Goal: Transaction & Acquisition: Purchase product/service

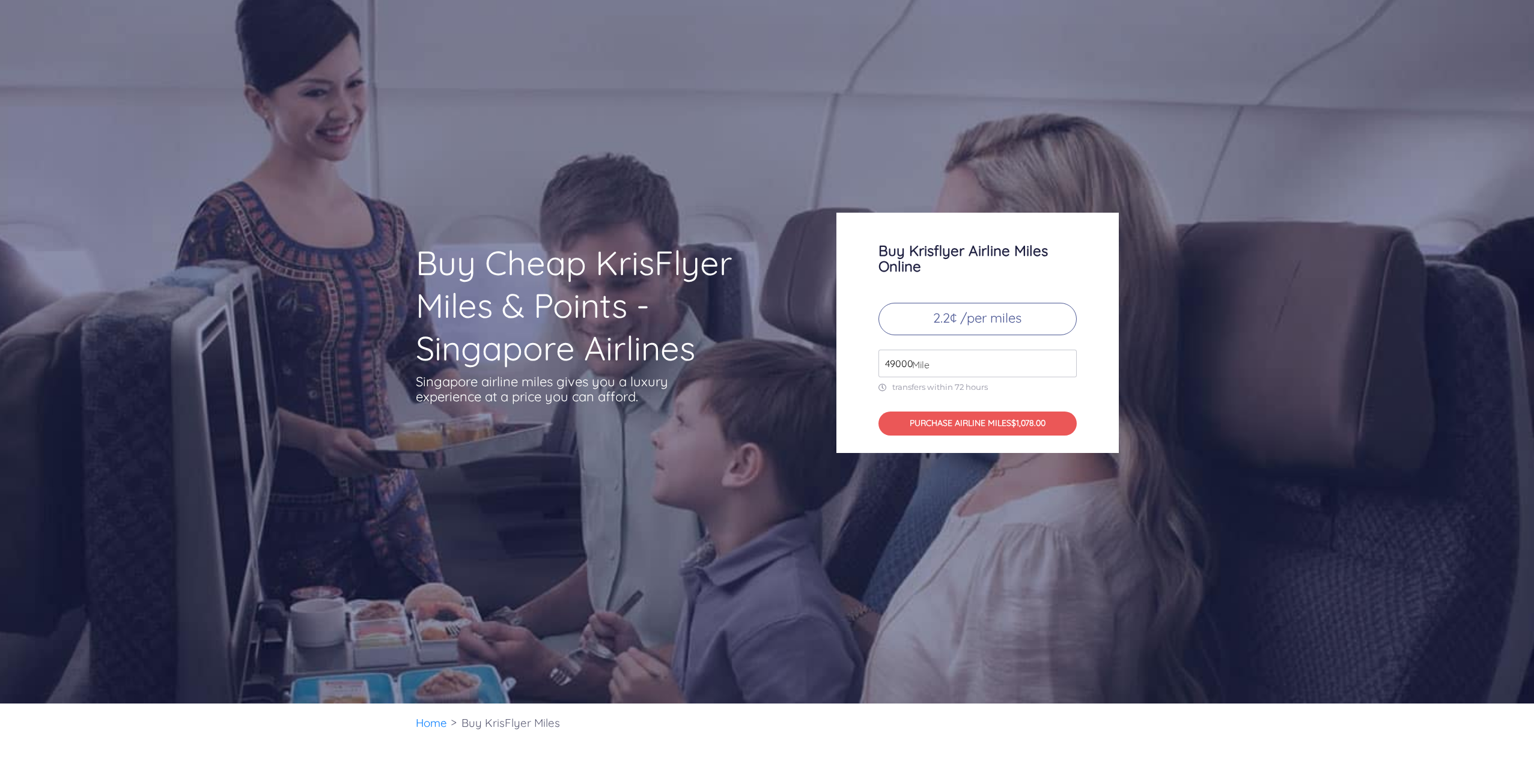
scroll to position [180, 0]
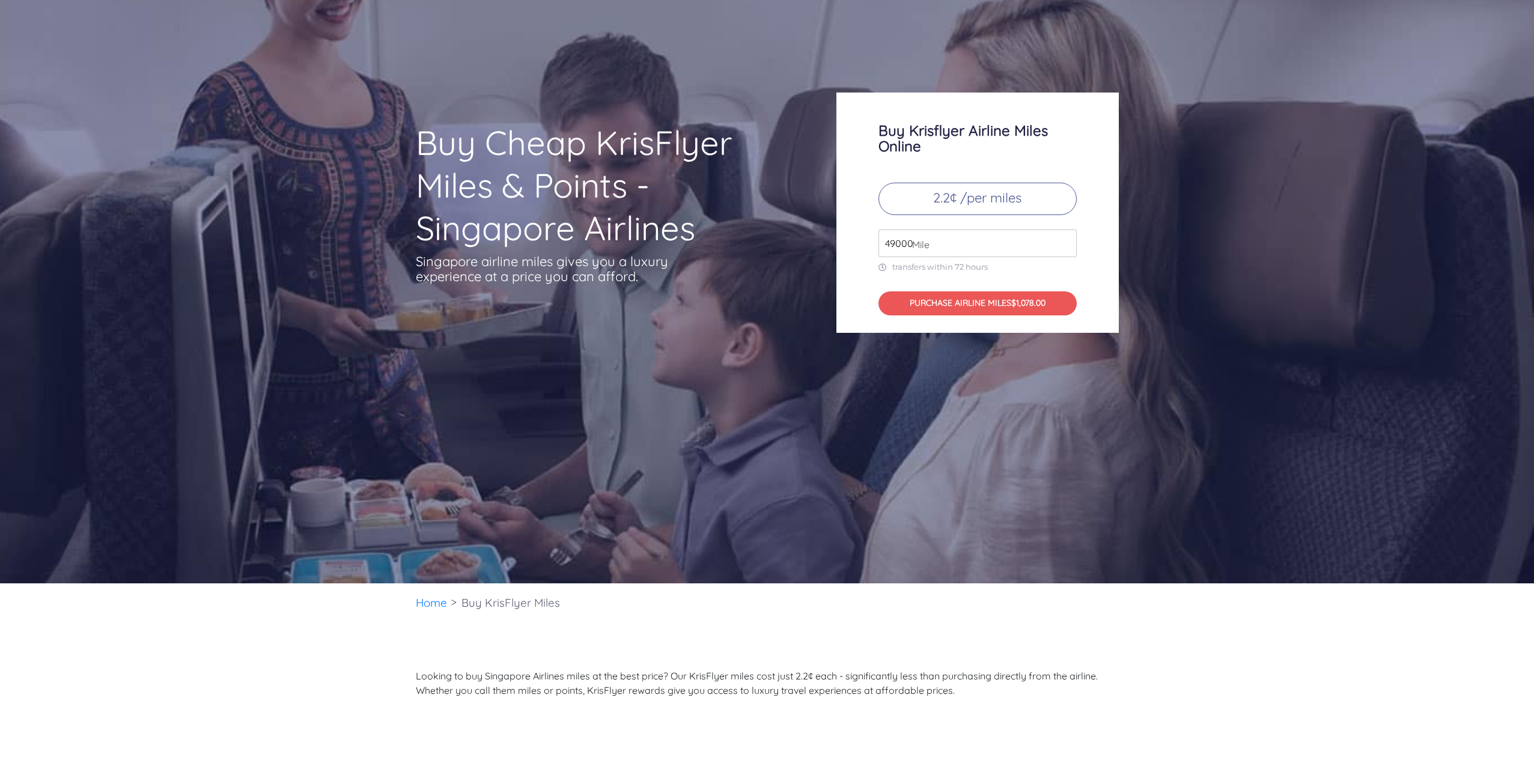
click at [1042, 245] on input "49000" at bounding box center [978, 243] width 198 height 28
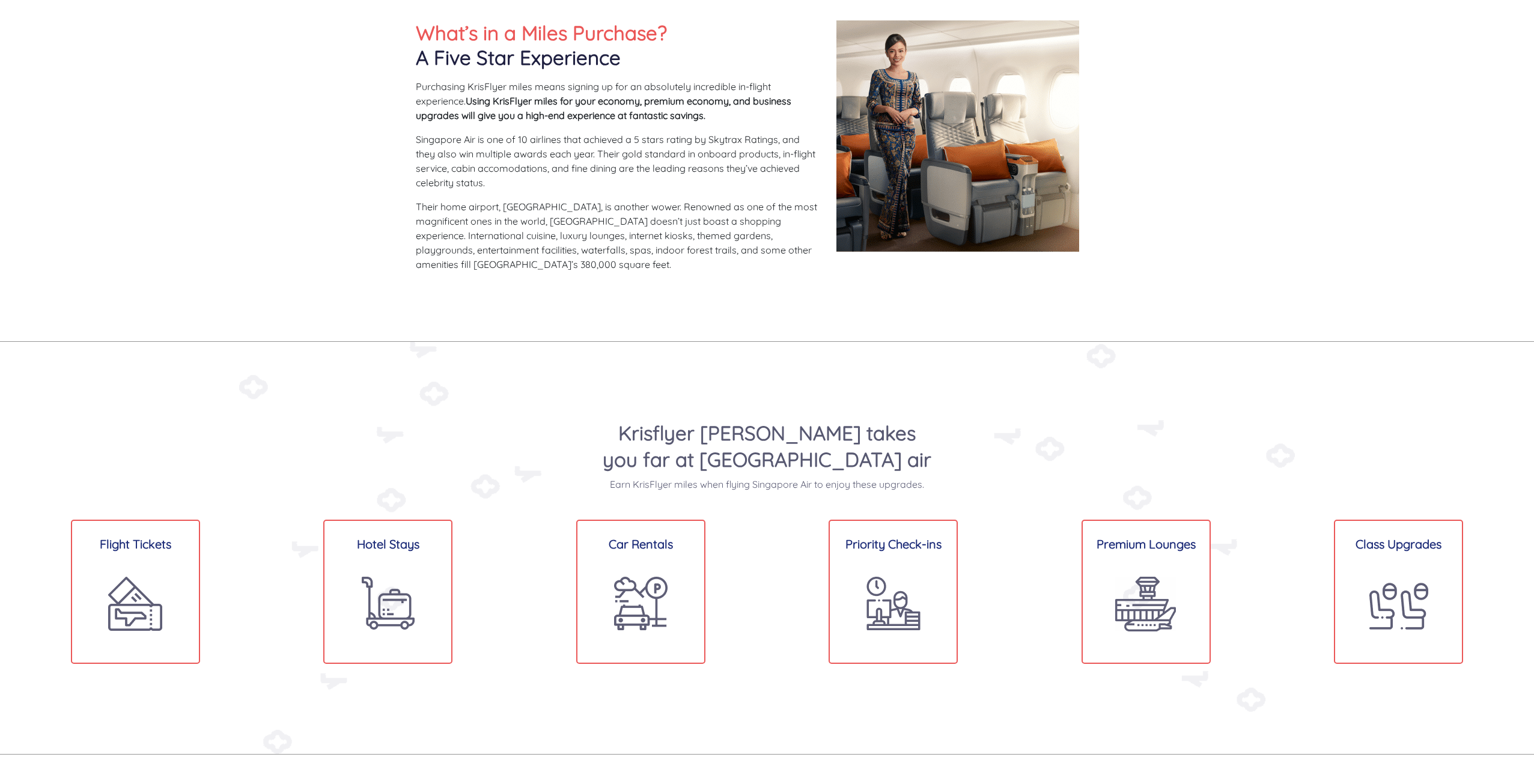
scroll to position [0, 0]
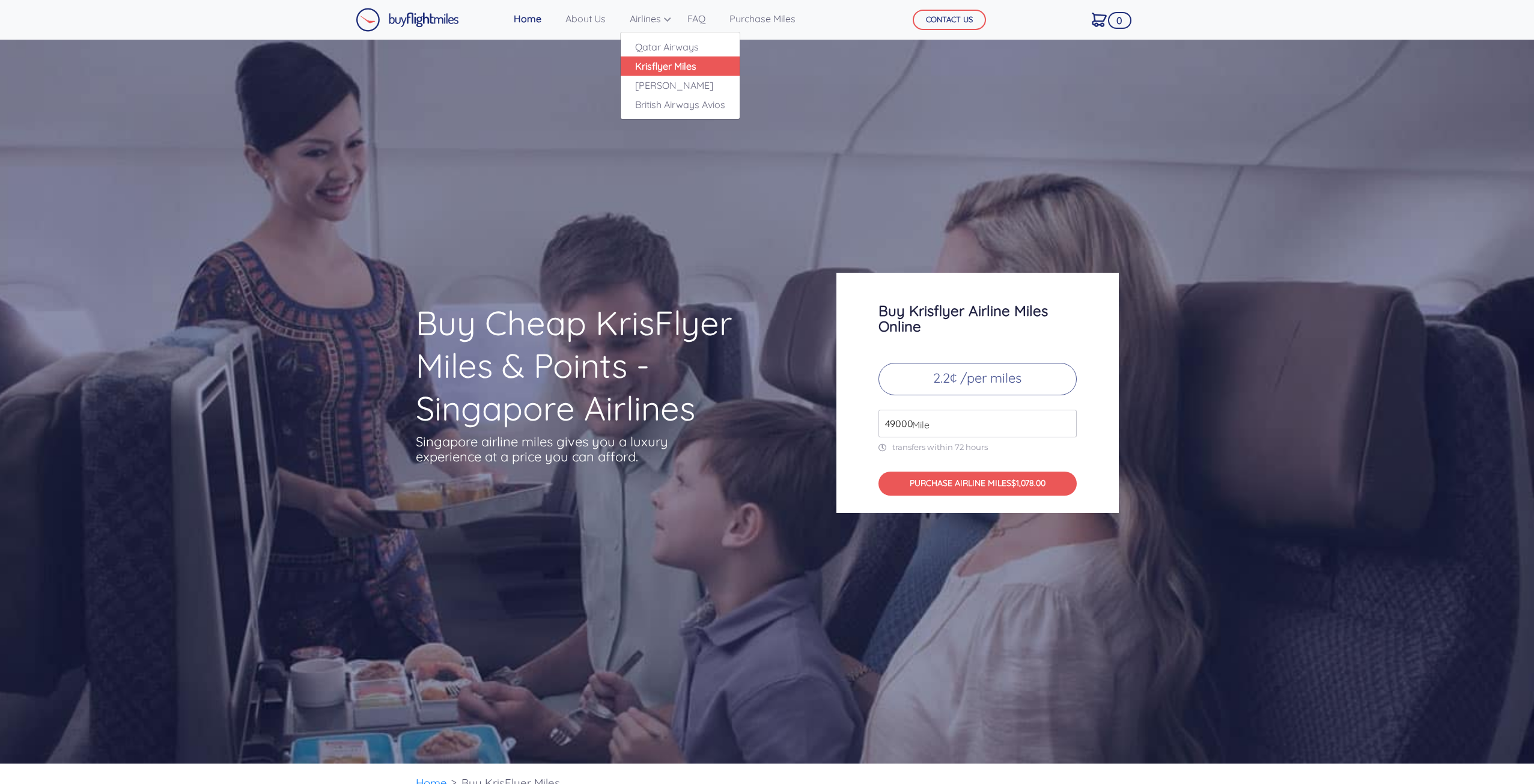
click at [672, 65] on link "Krisflyer Miles" at bounding box center [680, 66] width 119 height 20
click at [1051, 424] on input "49000" at bounding box center [978, 423] width 198 height 28
click at [1069, 419] on input "50000" at bounding box center [978, 423] width 198 height 28
click at [1069, 419] on input "52000" at bounding box center [978, 423] width 198 height 28
click at [1069, 419] on input "53000" at bounding box center [978, 423] width 198 height 28
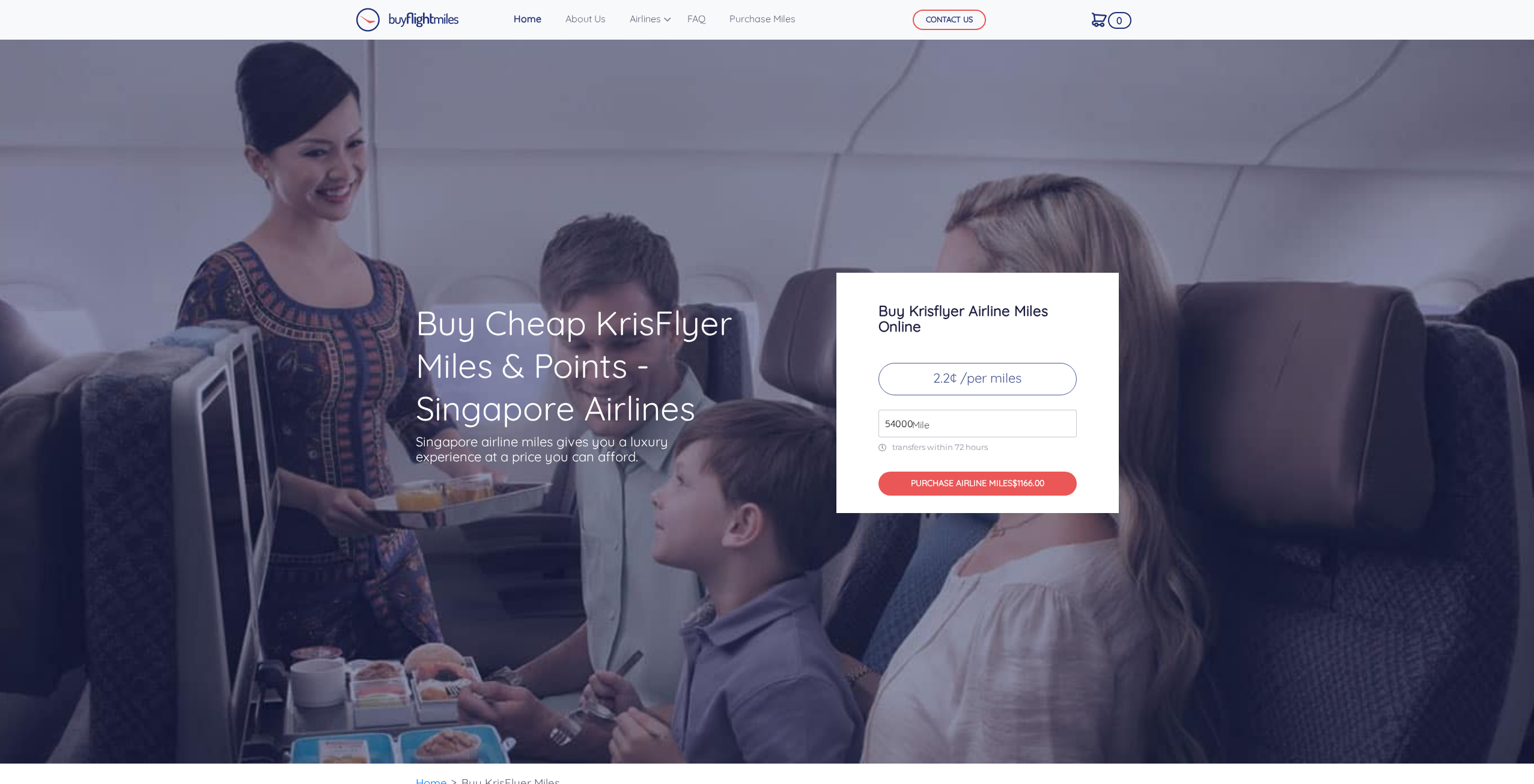
click at [1069, 419] on input "54000" at bounding box center [978, 423] width 198 height 28
click at [1069, 419] on input "55000" at bounding box center [978, 423] width 198 height 28
click at [1069, 419] on input "56000" at bounding box center [978, 423] width 198 height 28
click at [1069, 419] on input "57000" at bounding box center [978, 423] width 198 height 28
drag, startPoint x: 914, startPoint y: 423, endPoint x: 748, endPoint y: 418, distance: 166.1
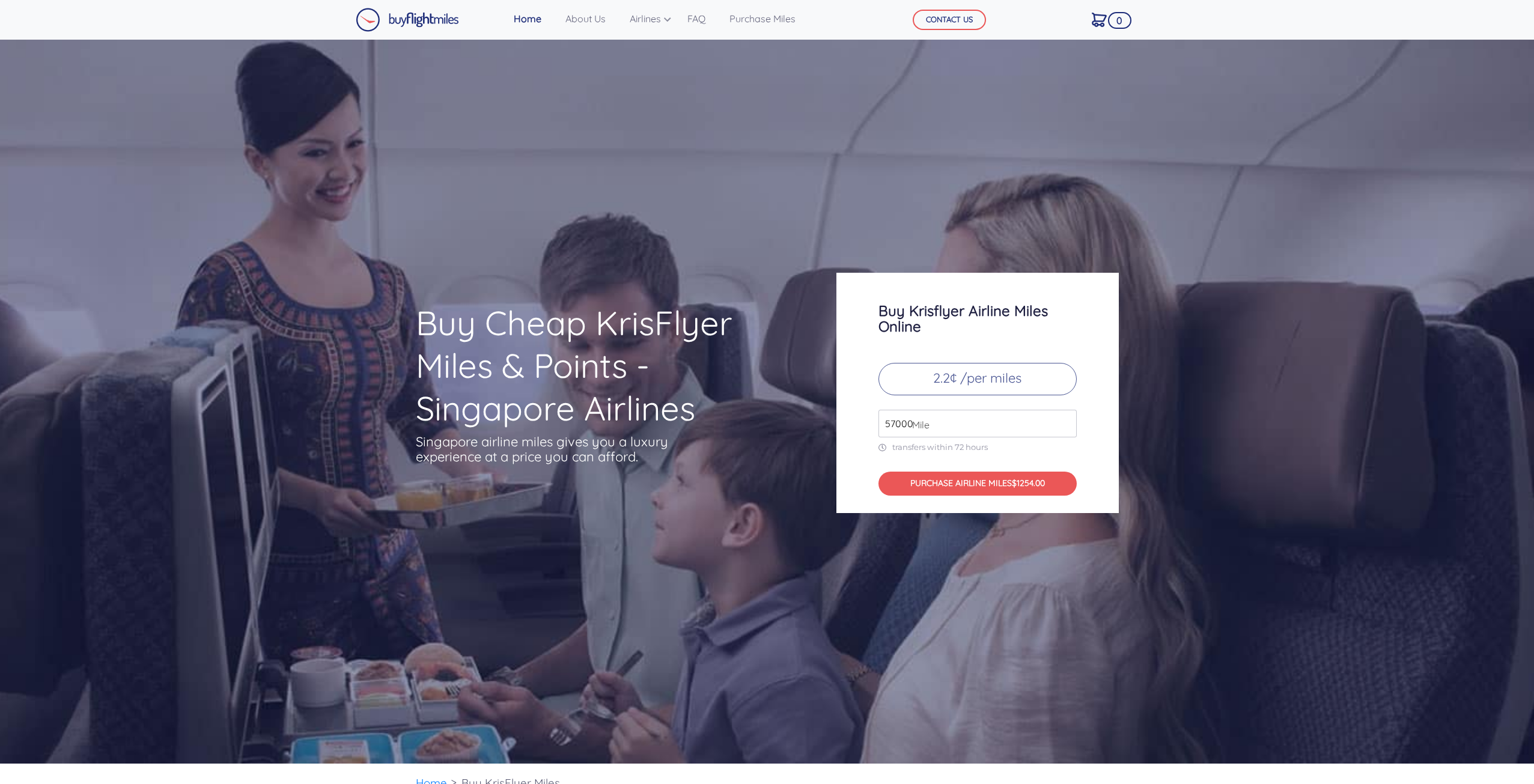
click at [755, 418] on div "Buy Cheap KrisFlyer Miles & Points - Singapore Airlines Singapore airline miles…" at bounding box center [767, 393] width 721 height 241
click at [1005, 419] on input "57000" at bounding box center [978, 423] width 198 height 28
click at [1005, 391] on p "2.2¢ /per miles" at bounding box center [978, 379] width 198 height 32
click at [1007, 374] on p "2.2¢ /per miles" at bounding box center [978, 379] width 198 height 32
drag, startPoint x: 895, startPoint y: 421, endPoint x: 785, endPoint y: 425, distance: 110.1
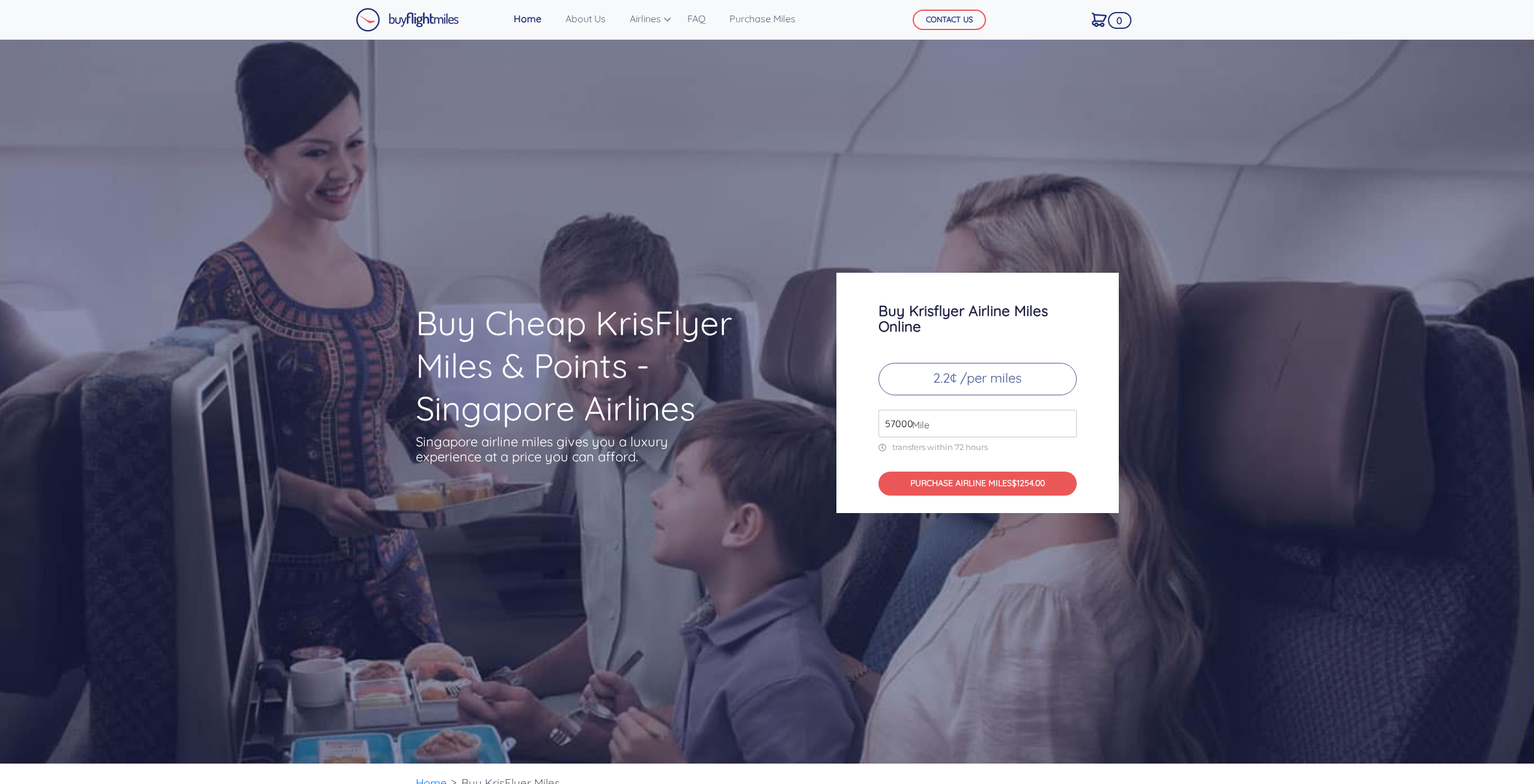
click at [789, 425] on div "Buy Cheap KrisFlyer Miles & Points - Singapore Airlines Singapore airline miles…" at bounding box center [767, 393] width 721 height 241
type input "40000"
